Goal: Task Accomplishment & Management: Use online tool/utility

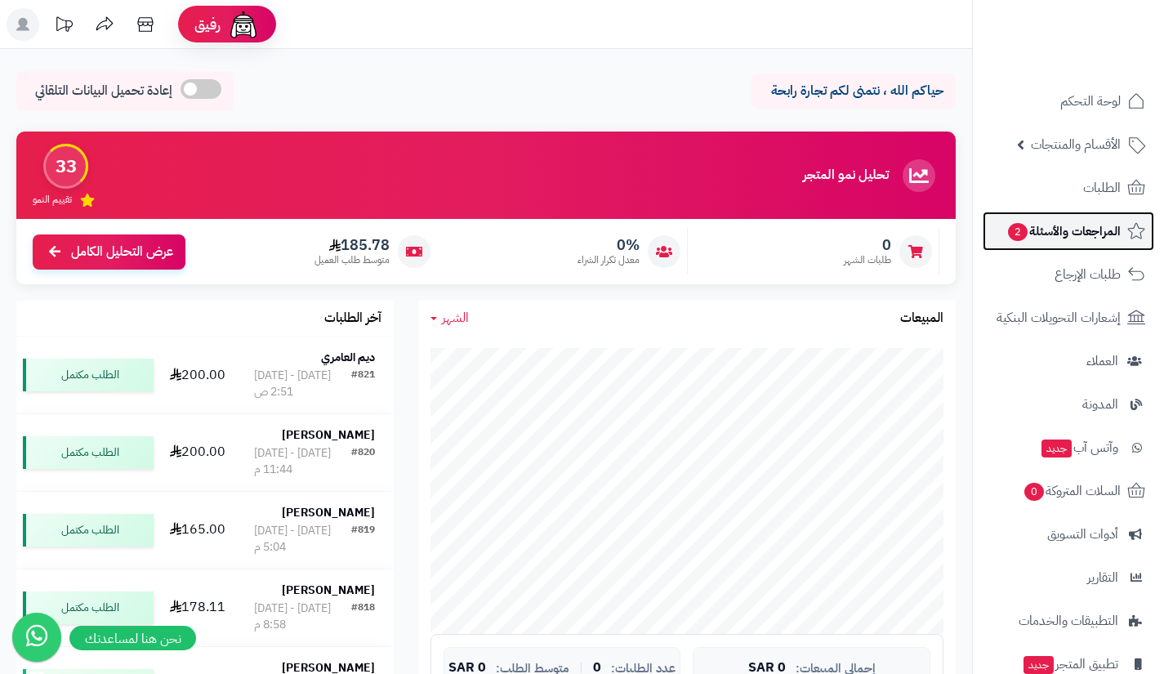
click at [1068, 238] on span "المراجعات والأسئلة 2" at bounding box center [1063, 231] width 114 height 23
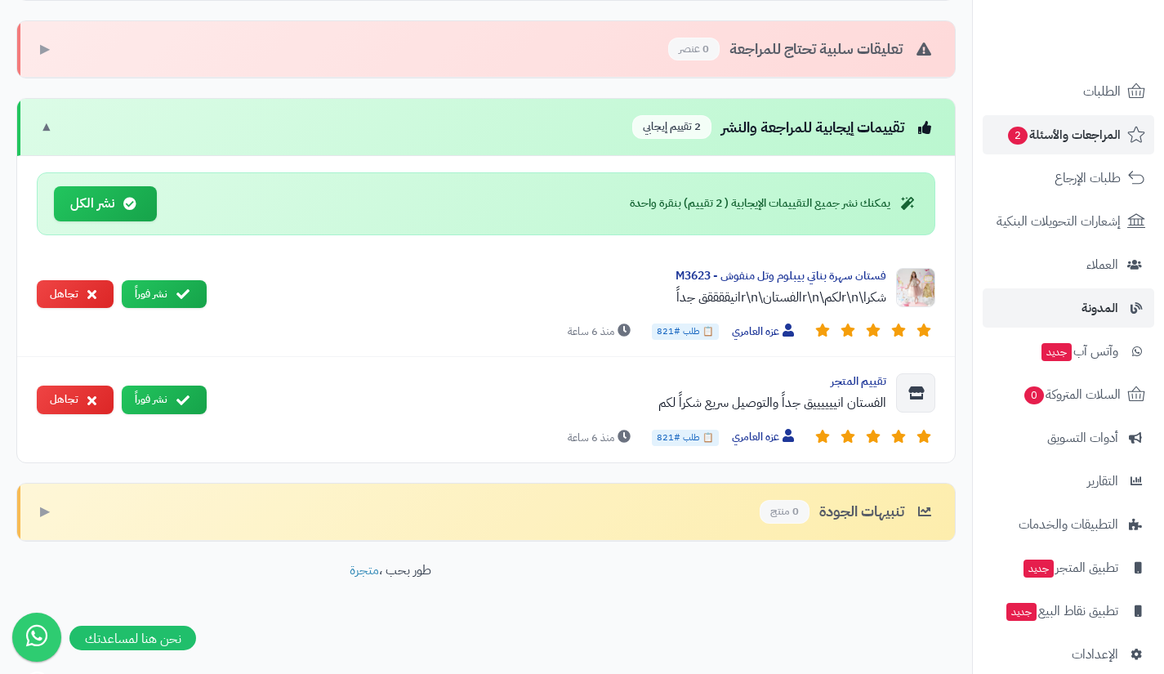
scroll to position [117, 0]
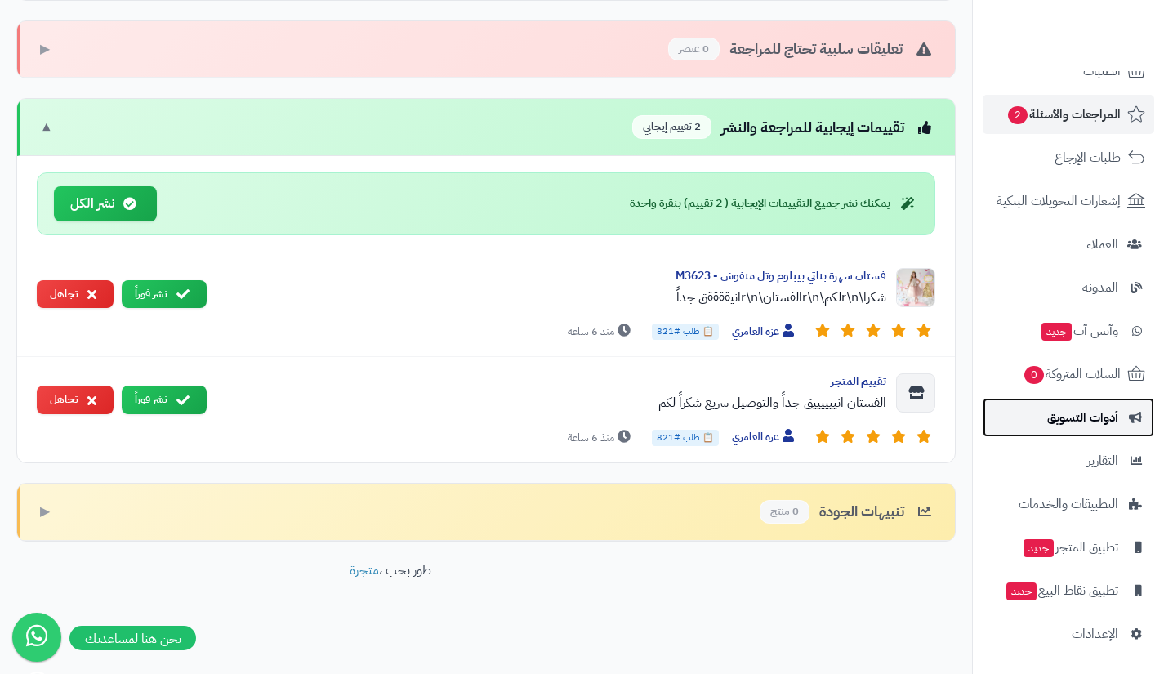
click at [1044, 429] on link "أدوات التسويق" at bounding box center [1067, 417] width 171 height 39
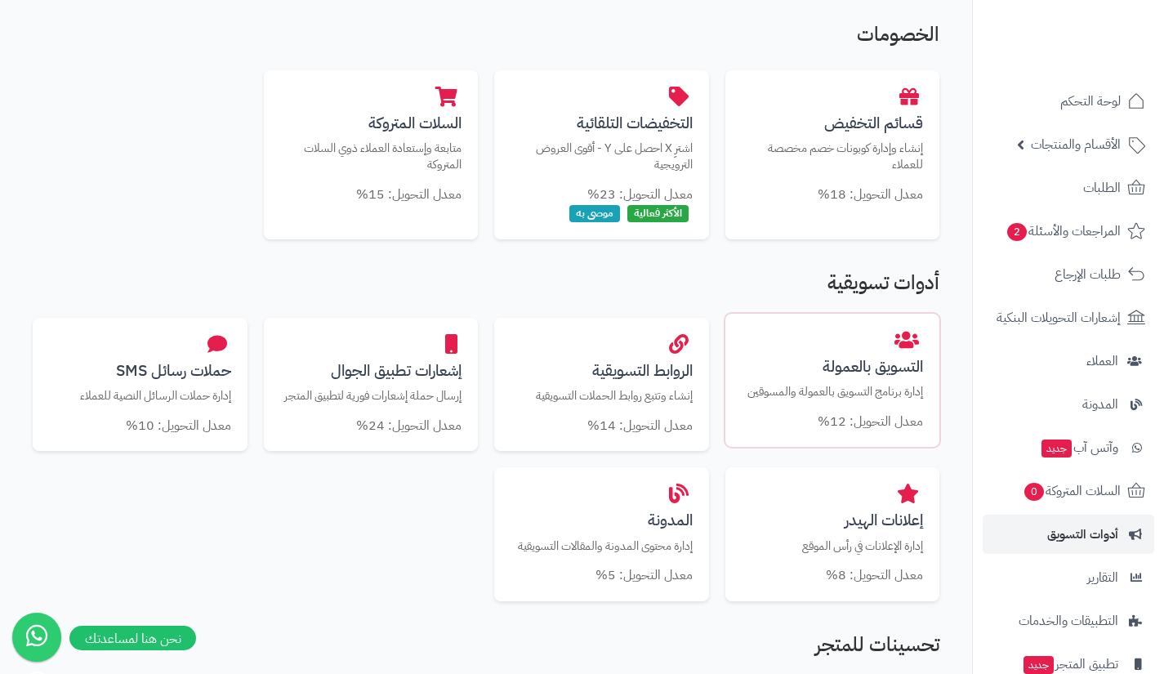
scroll to position [389, 0]
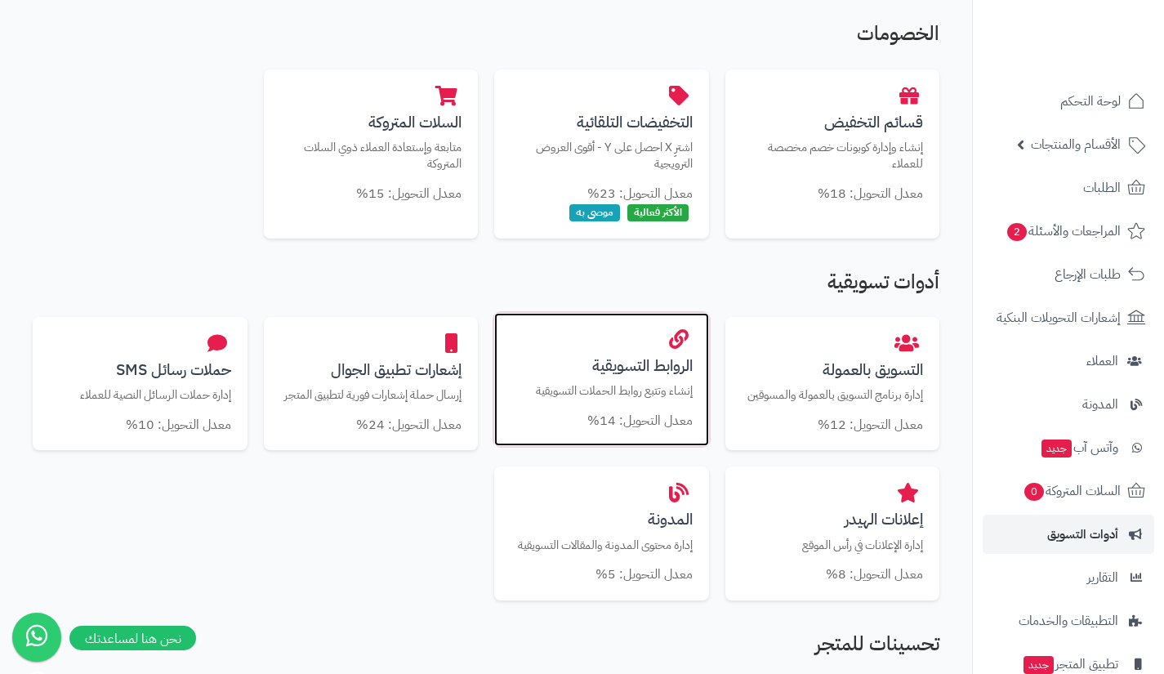
click at [634, 369] on h3 "الروابط التسويقية" at bounding box center [601, 365] width 182 height 17
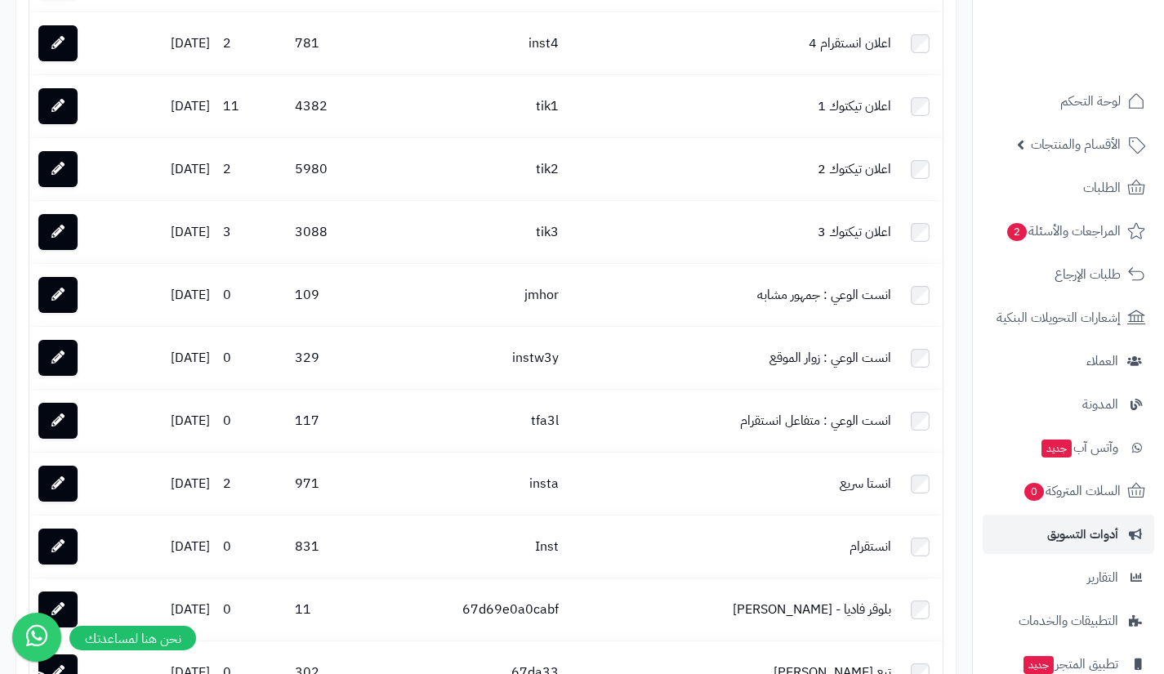
scroll to position [775, 0]
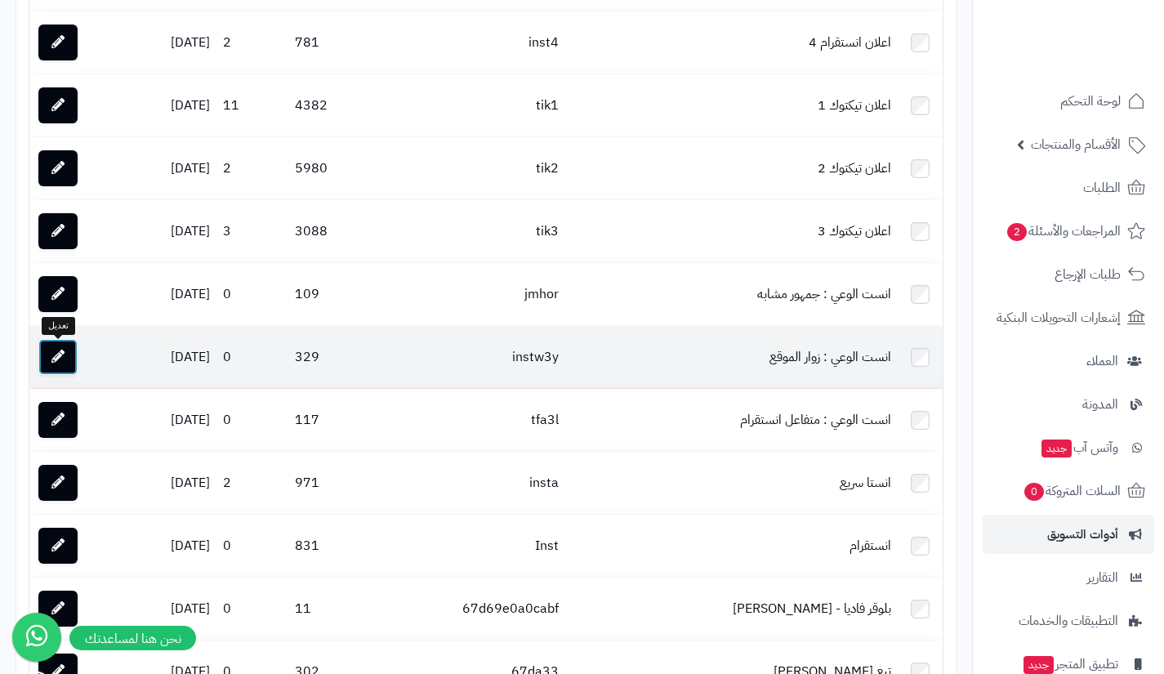
click at [64, 352] on icon at bounding box center [57, 356] width 13 height 13
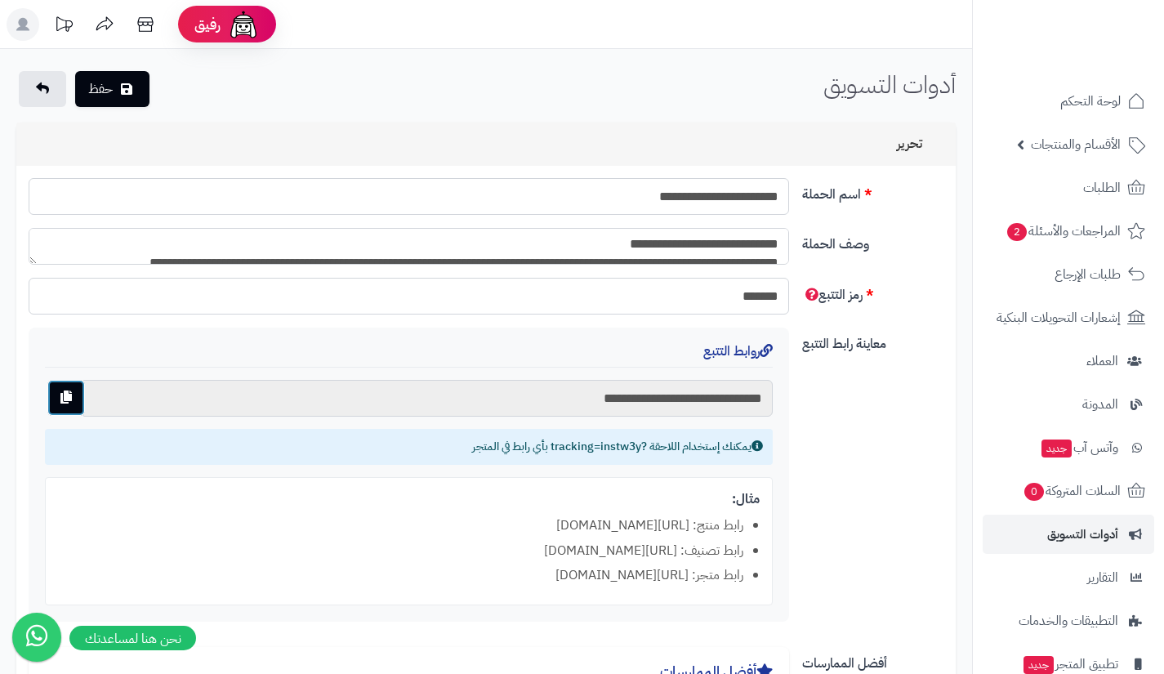
click at [73, 399] on button "button" at bounding box center [66, 398] width 38 height 36
